Goal: Transaction & Acquisition: Purchase product/service

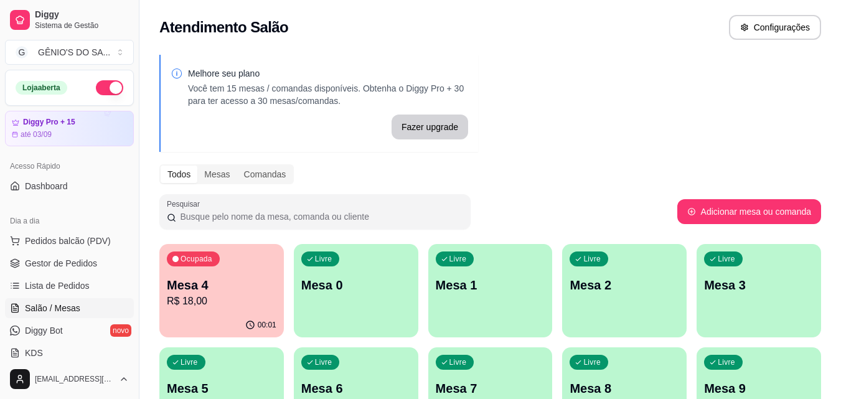
click at [179, 288] on p "Mesa 4" at bounding box center [222, 285] width 110 height 17
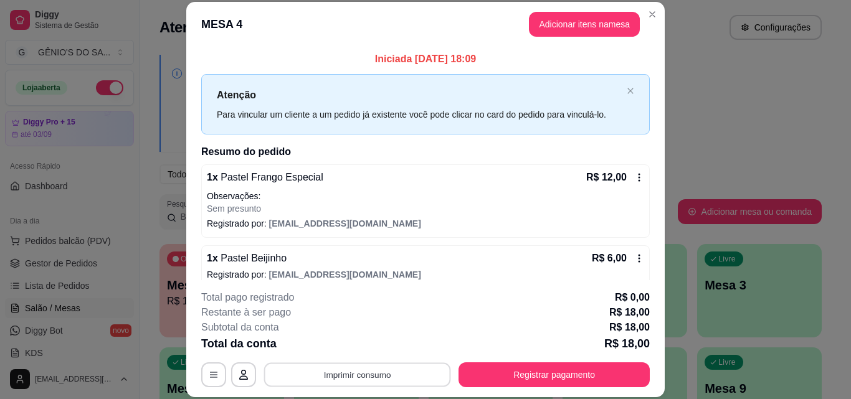
click at [336, 368] on button "Imprimir consumo" at bounding box center [357, 374] width 187 height 24
click at [345, 351] on button "Impressora" at bounding box center [356, 345] width 87 height 19
click at [346, 379] on button "Imprimir consumo" at bounding box center [357, 374] width 187 height 24
click at [351, 342] on button "Impressora" at bounding box center [356, 345] width 87 height 19
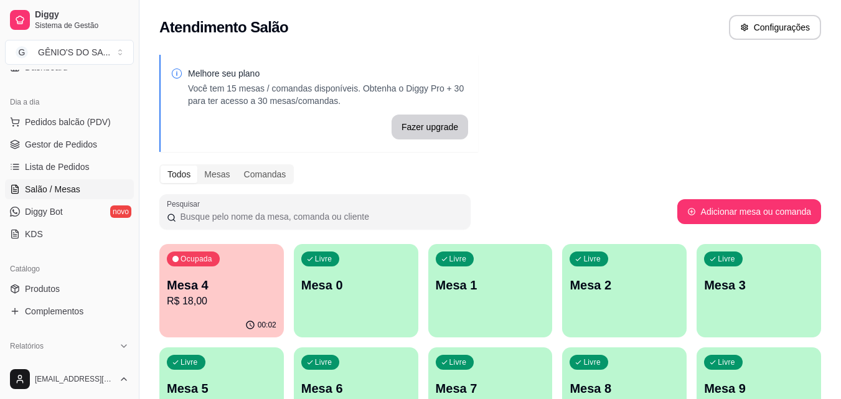
scroll to position [497, 0]
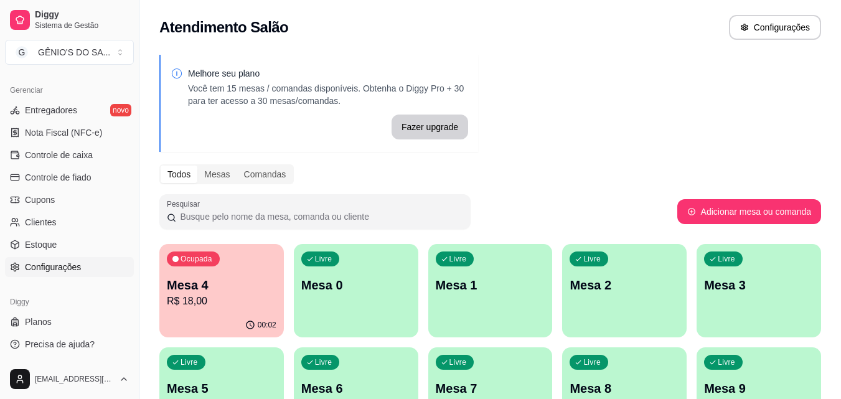
click at [74, 268] on span "Configurações" at bounding box center [53, 267] width 56 height 12
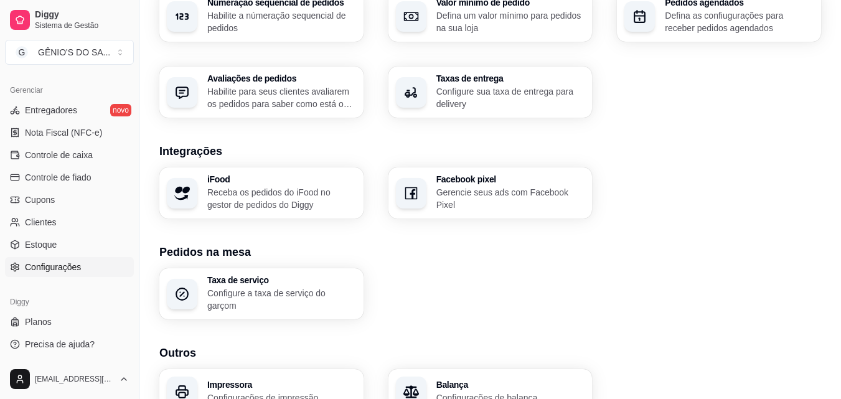
scroll to position [443, 0]
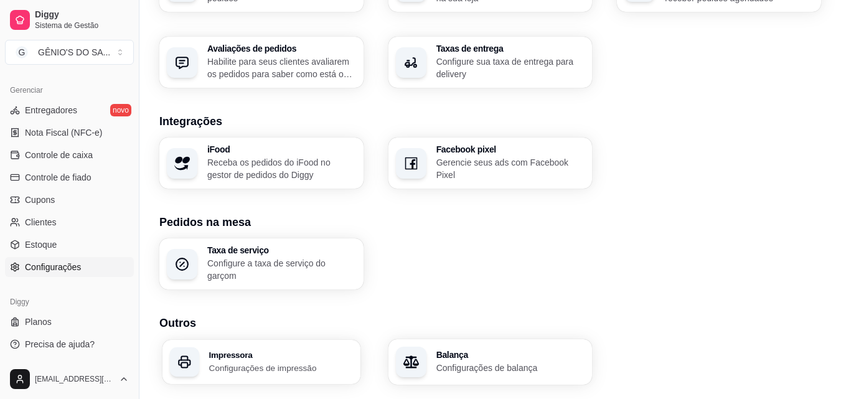
click at [281, 351] on h3 "Impressora" at bounding box center [281, 355] width 144 height 9
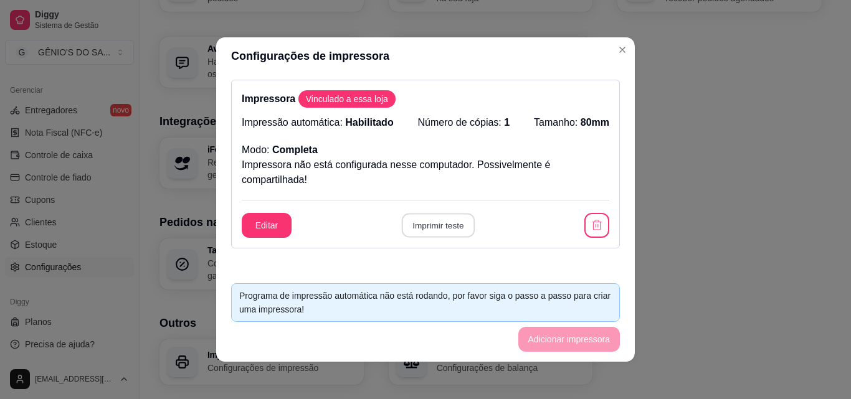
click at [424, 224] on button "Imprimir teste" at bounding box center [437, 226] width 73 height 24
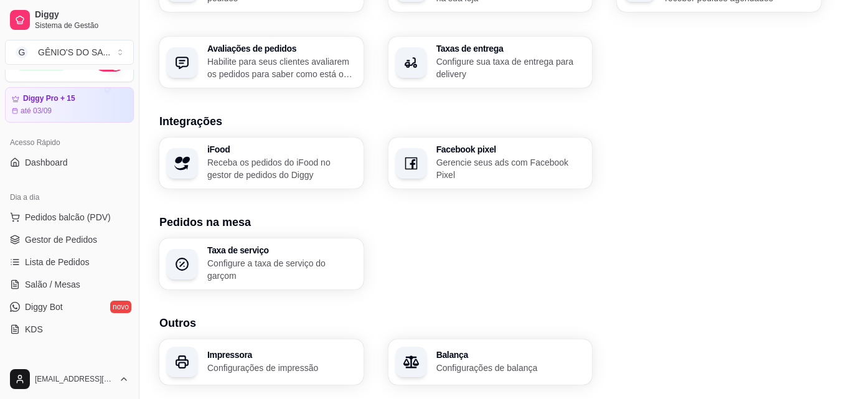
scroll to position [0, 0]
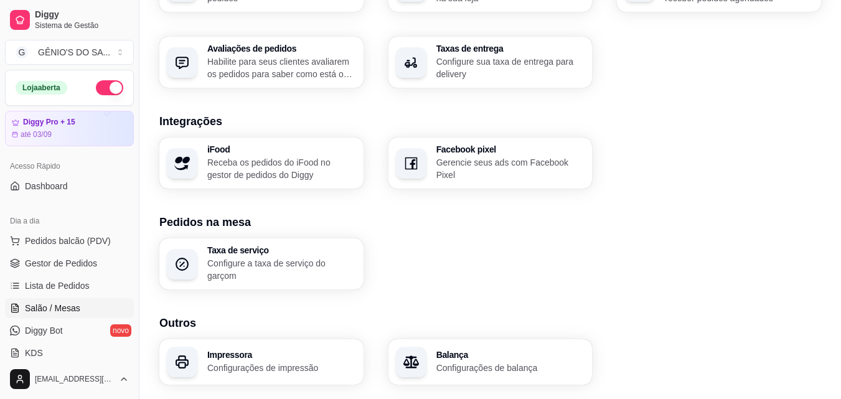
click at [43, 304] on span "Salão / Mesas" at bounding box center [52, 308] width 55 height 12
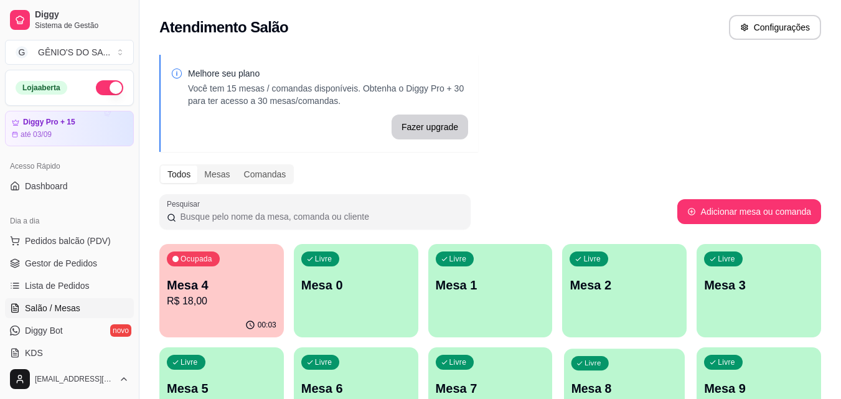
click at [618, 356] on div "Livre Mesa 8" at bounding box center [624, 387] width 121 height 76
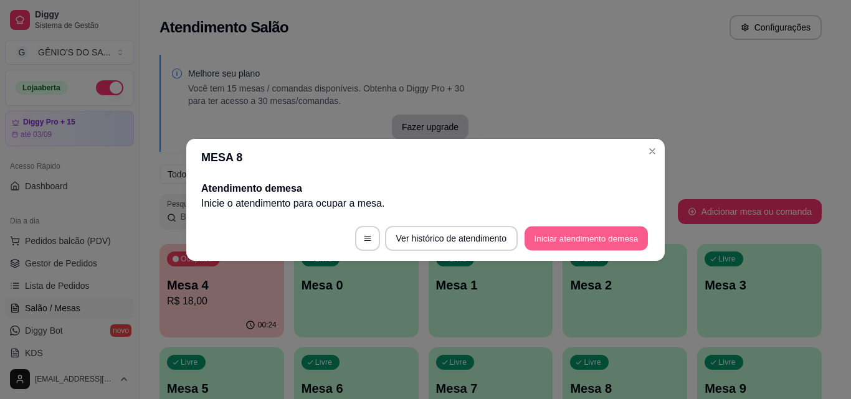
click at [552, 227] on button "Iniciar atendimento de mesa" at bounding box center [585, 238] width 123 height 24
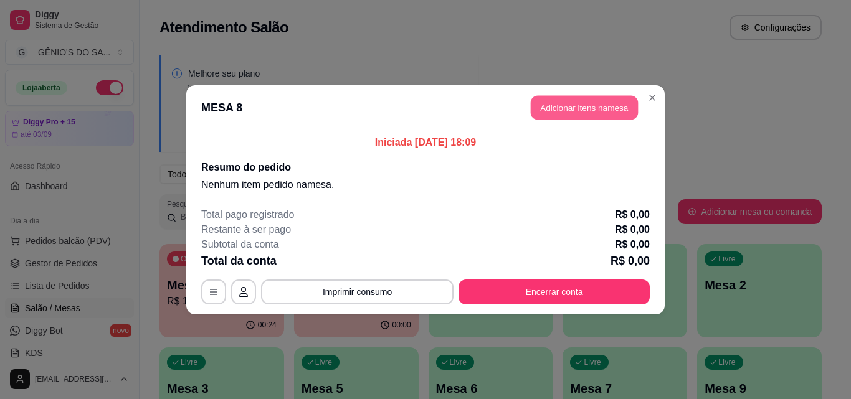
click at [542, 105] on button "Adicionar itens na mesa" at bounding box center [584, 107] width 107 height 24
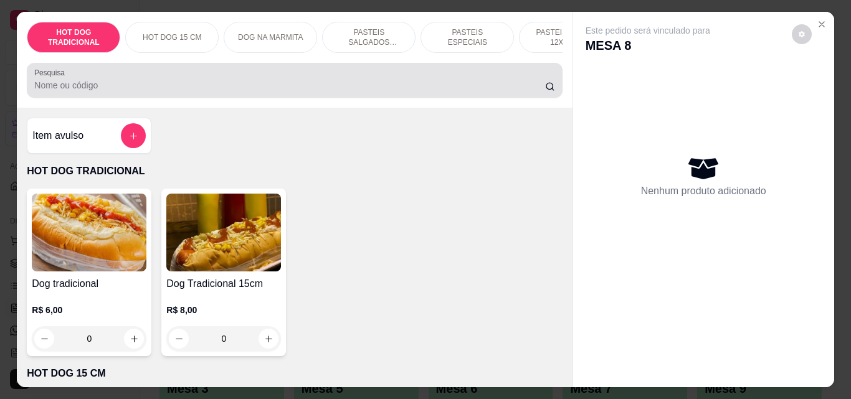
click at [412, 88] on input "Pesquisa" at bounding box center [289, 85] width 511 height 12
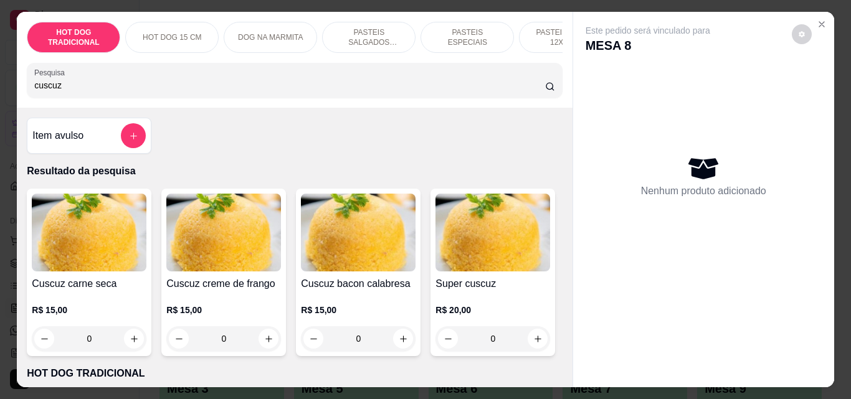
type input "cuscuz"
click at [399, 346] on div "0" at bounding box center [358, 338] width 115 height 25
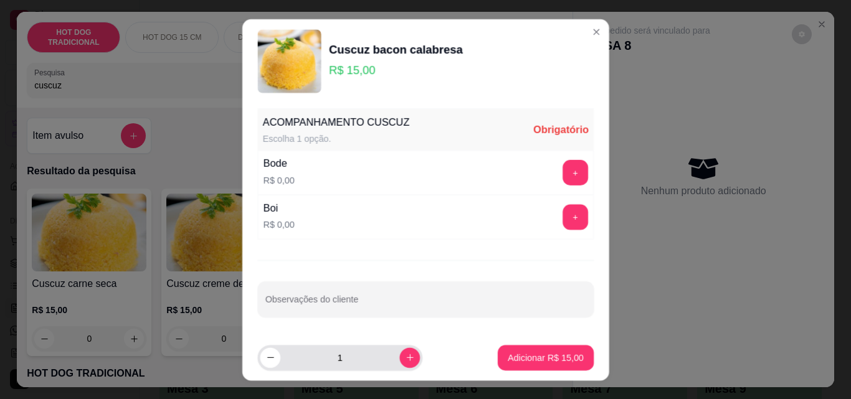
click at [399, 348] on button "increase-product-quantity" at bounding box center [409, 358] width 21 height 21
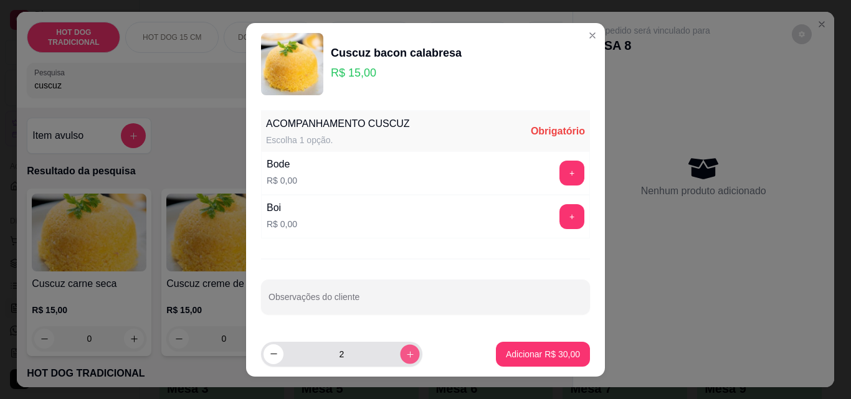
click at [400, 347] on button "increase-product-quantity" at bounding box center [409, 353] width 19 height 19
click at [400, 347] on button "increase-product-quantity" at bounding box center [410, 354] width 20 height 20
click at [400, 347] on button "increase-product-quantity" at bounding box center [409, 353] width 19 height 19
click at [263, 358] on button "decrease-product-quantity" at bounding box center [273, 354] width 20 height 20
click at [263, 357] on button "decrease-product-quantity" at bounding box center [272, 353] width 19 height 19
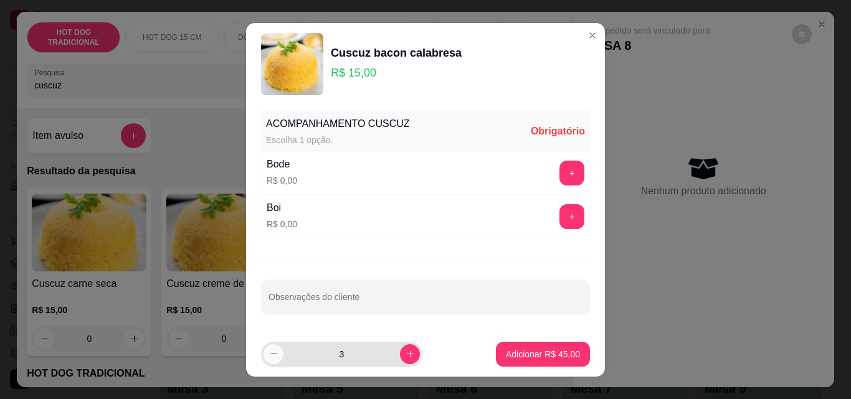
click at [263, 357] on button "decrease-product-quantity" at bounding box center [273, 354] width 20 height 20
type input "2"
click at [561, 168] on button "+" at bounding box center [571, 173] width 25 height 25
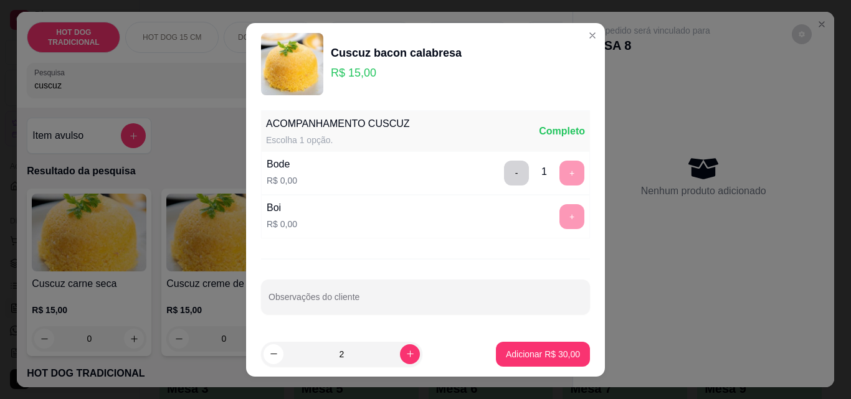
click at [558, 169] on div "- 1 +" at bounding box center [544, 173] width 90 height 25
click at [522, 358] on p "Adicionar R$ 30,00" at bounding box center [543, 354] width 72 height 12
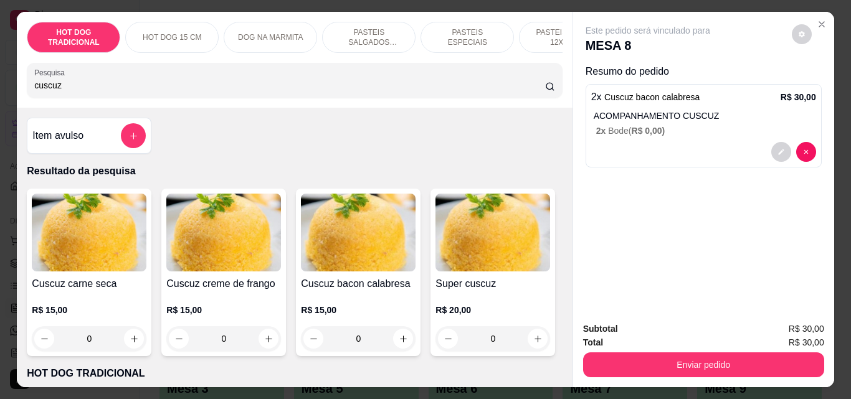
click at [341, 256] on img at bounding box center [358, 233] width 115 height 78
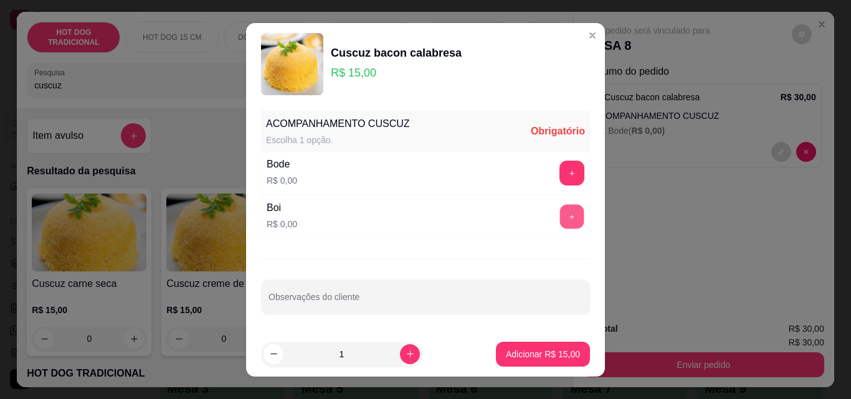
click at [564, 209] on button "+" at bounding box center [572, 216] width 24 height 24
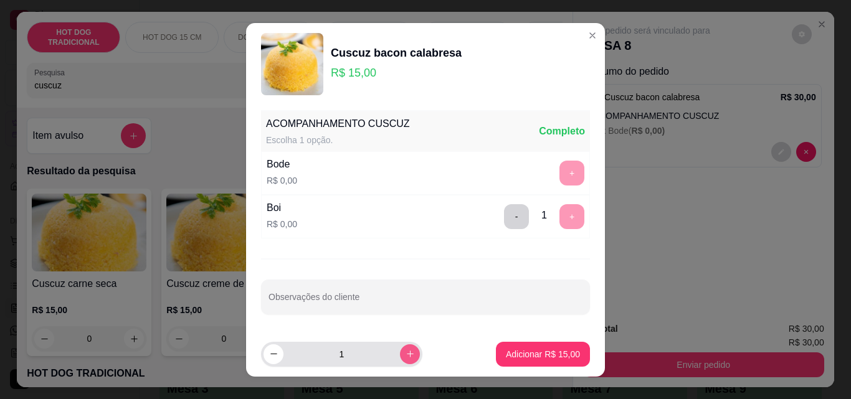
click at [400, 354] on button "increase-product-quantity" at bounding box center [410, 354] width 20 height 20
type input "3"
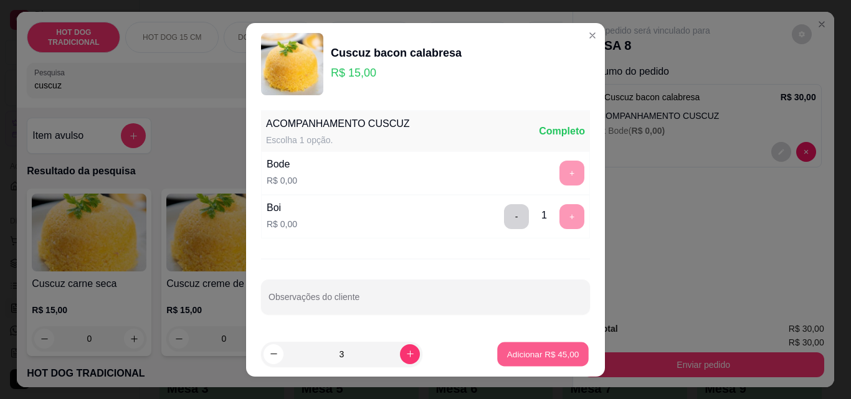
click at [516, 342] on div "Adicionar R$ 45,00" at bounding box center [543, 354] width 94 height 25
click at [518, 351] on p "Adicionar R$ 45,00" at bounding box center [543, 354] width 72 height 12
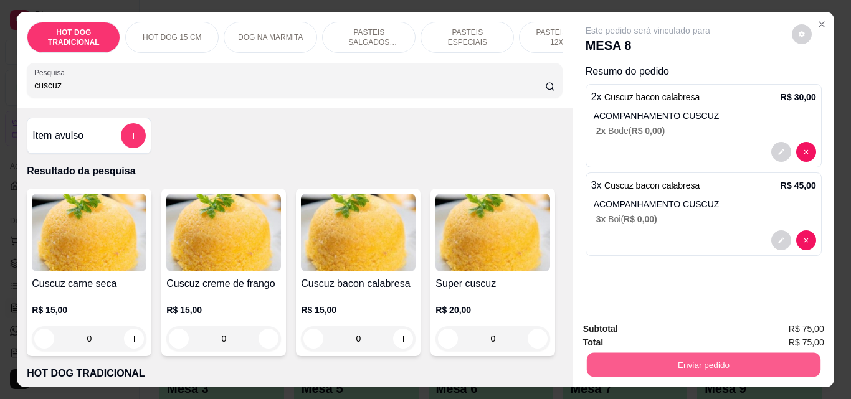
click at [647, 361] on button "Enviar pedido" at bounding box center [703, 365] width 234 height 24
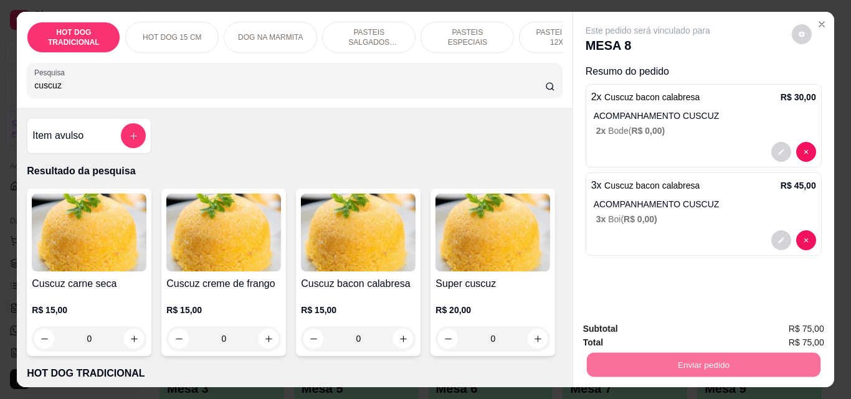
click at [689, 321] on button "Não registrar e enviar pedido" at bounding box center [662, 329] width 126 height 23
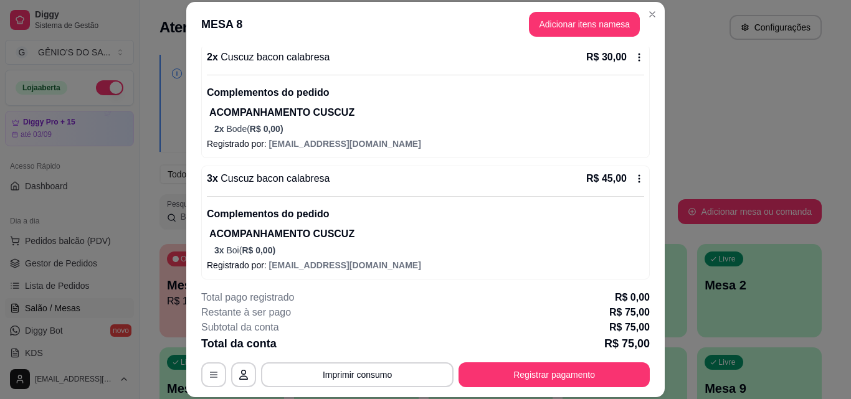
scroll to position [125, 0]
